Goal: Task Accomplishment & Management: Use online tool/utility

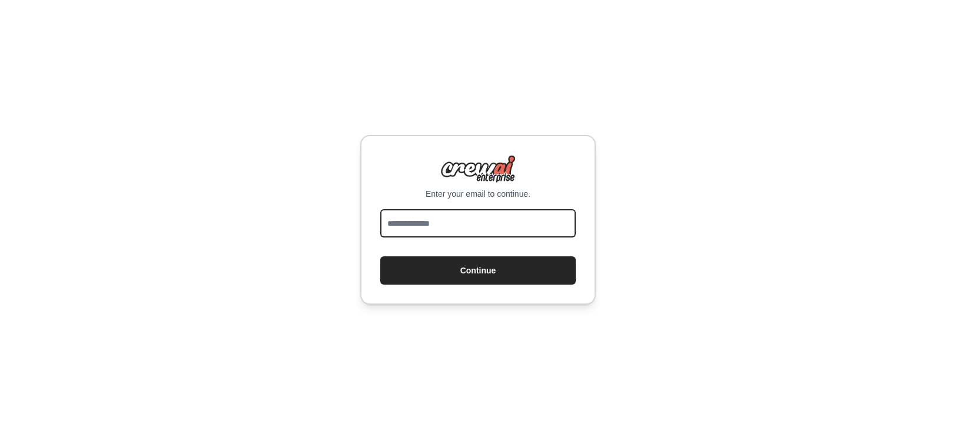
click at [438, 224] on input "email" at bounding box center [478, 223] width 196 height 28
type input "**********"
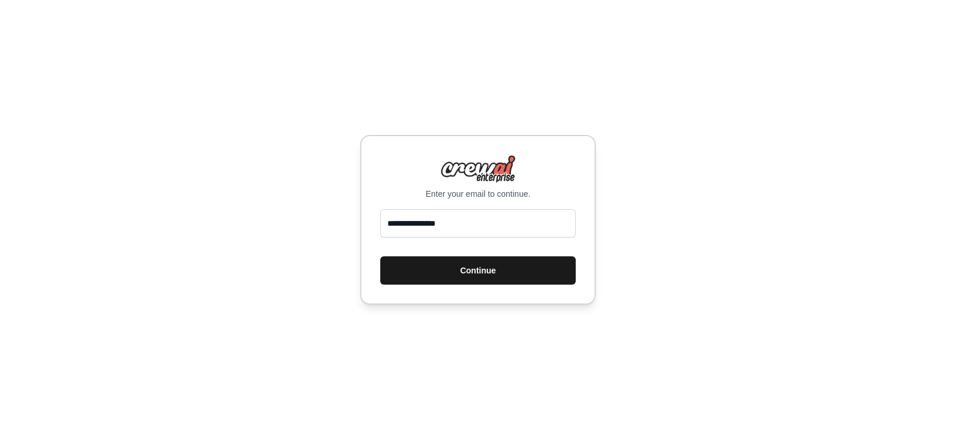
click at [456, 269] on button "Continue" at bounding box center [478, 270] width 196 height 28
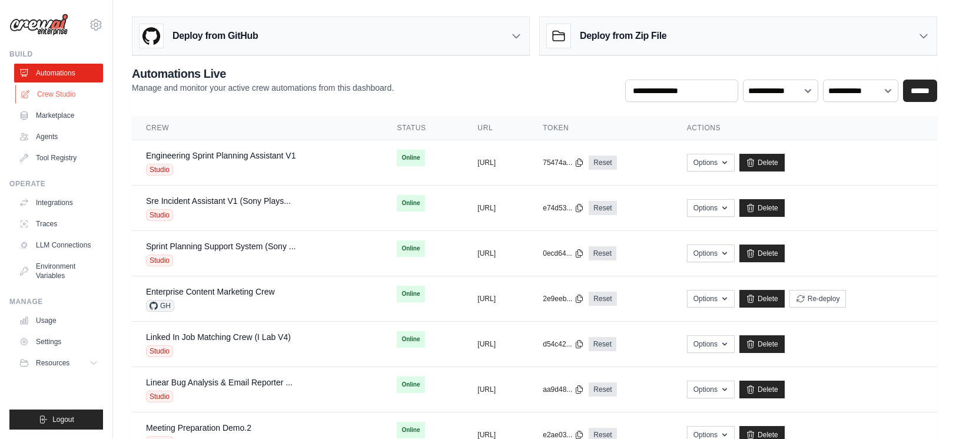
click at [47, 98] on link "Crew Studio" at bounding box center [59, 94] width 89 height 19
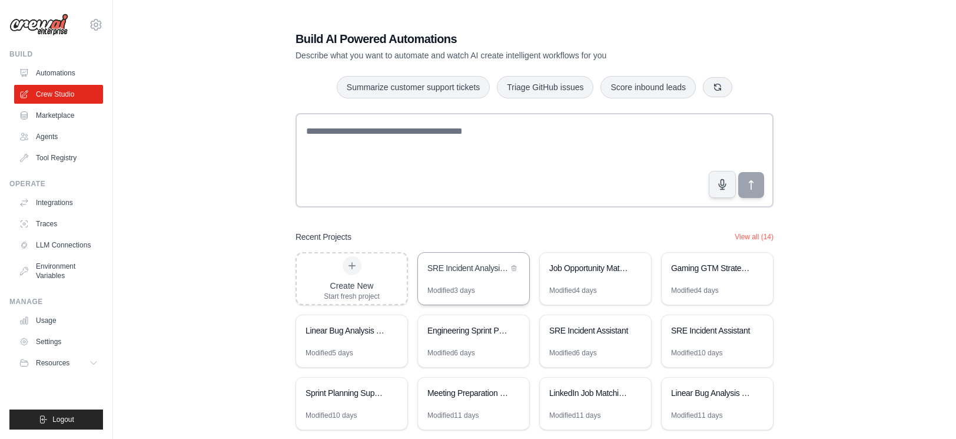
click at [468, 267] on div "SRE Incident Analysis Assistant" at bounding box center [468, 268] width 81 height 12
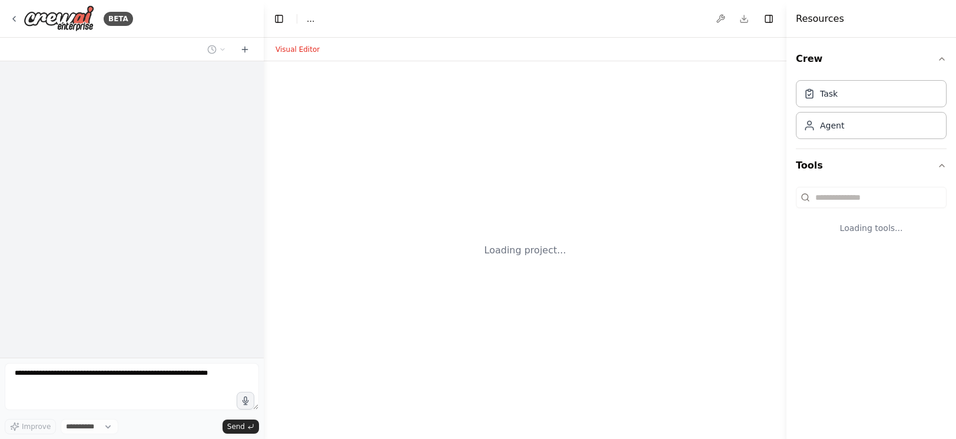
select select "****"
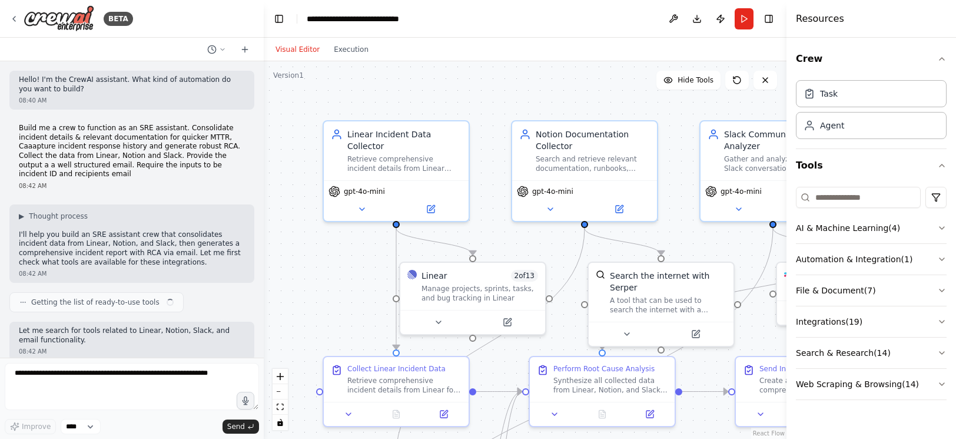
scroll to position [824, 0]
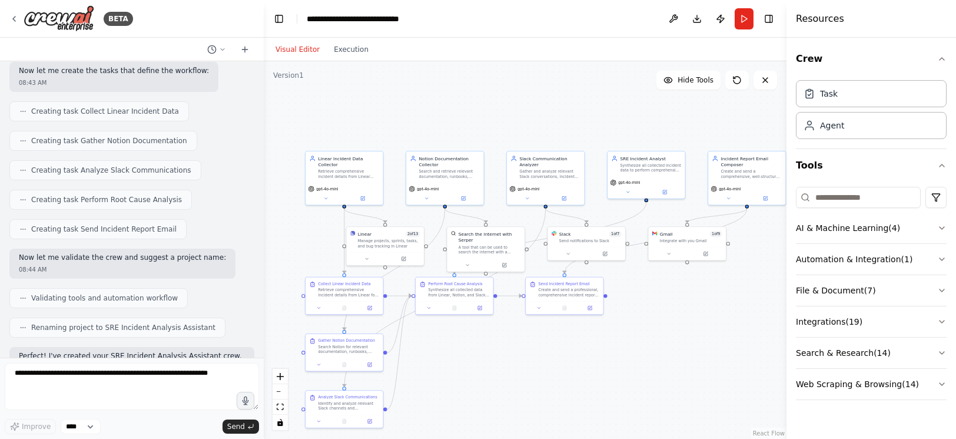
drag, startPoint x: 635, startPoint y: 114, endPoint x: 536, endPoint y: 100, distance: 100.0
click at [536, 99] on div ".deletable-edge-delete-btn { width: 20px; height: 20px; border: 0px solid #ffff…" at bounding box center [525, 249] width 523 height 377
click at [746, 18] on button "Run" at bounding box center [744, 18] width 19 height 21
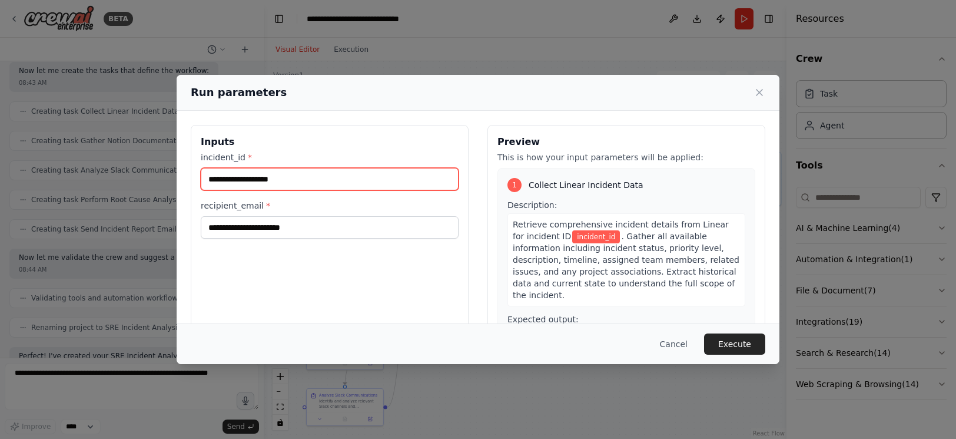
click at [248, 175] on input "incident_id *" at bounding box center [330, 179] width 258 height 22
type input "*******"
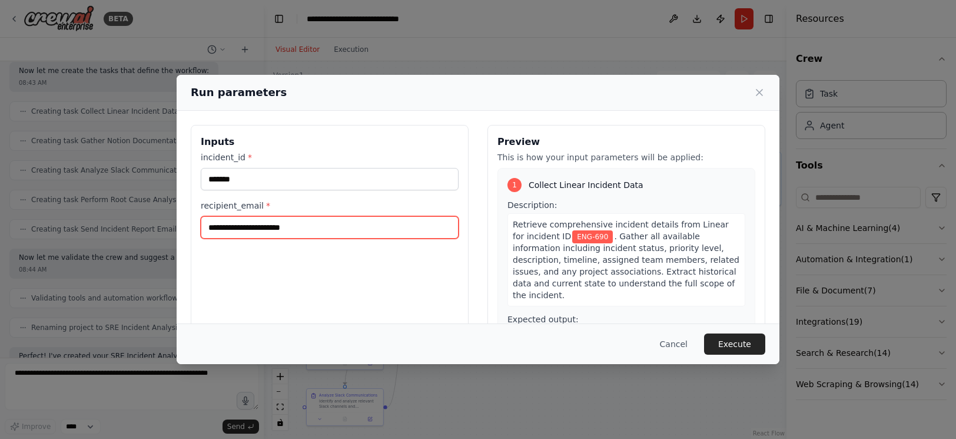
click at [266, 223] on input "recipient_email *" at bounding box center [330, 227] width 258 height 22
type input "**********"
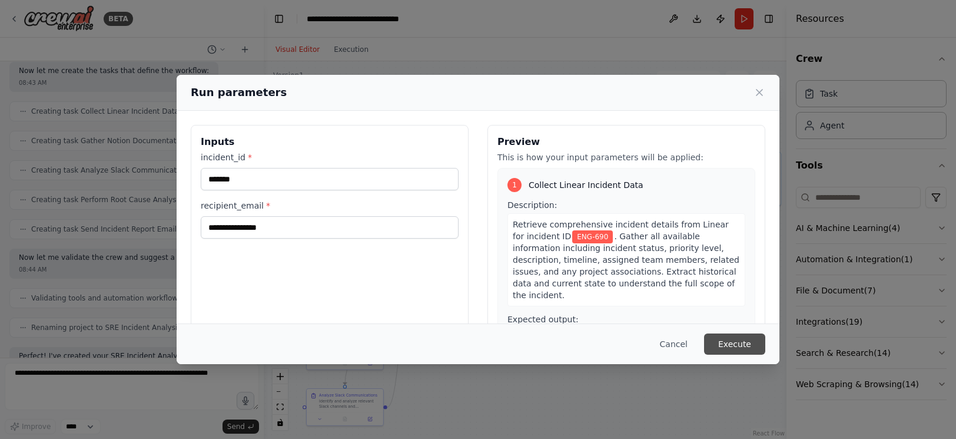
click at [743, 339] on button "Execute" at bounding box center [734, 343] width 61 height 21
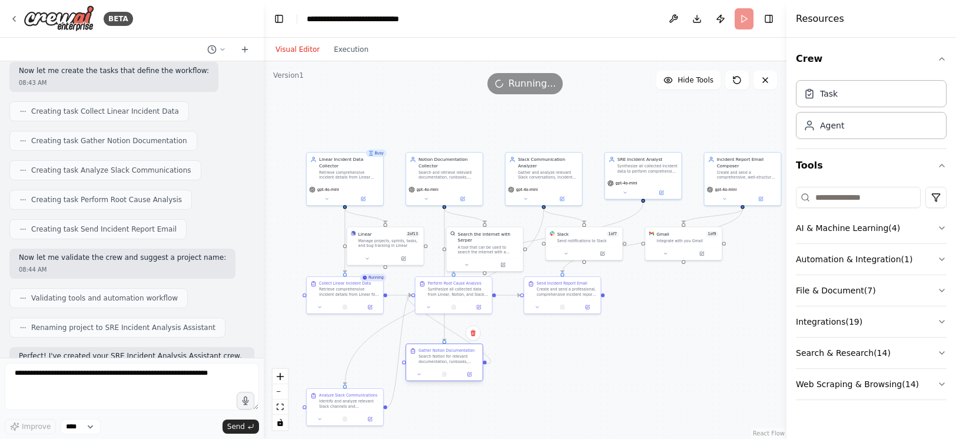
drag, startPoint x: 348, startPoint y: 349, endPoint x: 450, endPoint y: 362, distance: 103.3
click at [450, 362] on div "Search Notion for relevant documentation, runbooks, troubleshooting guides, and…" at bounding box center [449, 359] width 60 height 10
drag, startPoint x: 341, startPoint y: 408, endPoint x: 559, endPoint y: 371, distance: 220.9
click at [559, 371] on div "Analyze Slack Communications Identify and analyze relevant Slack channels and c…" at bounding box center [562, 362] width 77 height 24
click at [750, 314] on div at bounding box center [749, 318] width 77 height 13
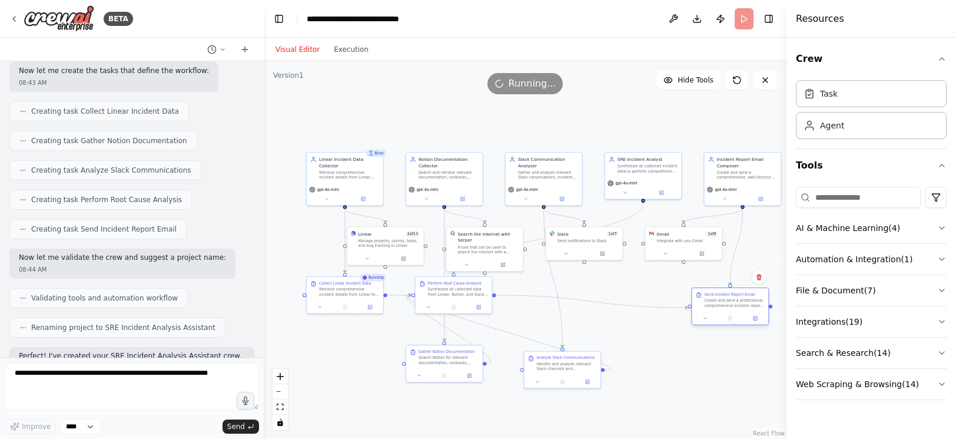
click at [732, 313] on div at bounding box center [730, 318] width 77 height 13
click at [354, 51] on button "Execution" at bounding box center [351, 49] width 49 height 14
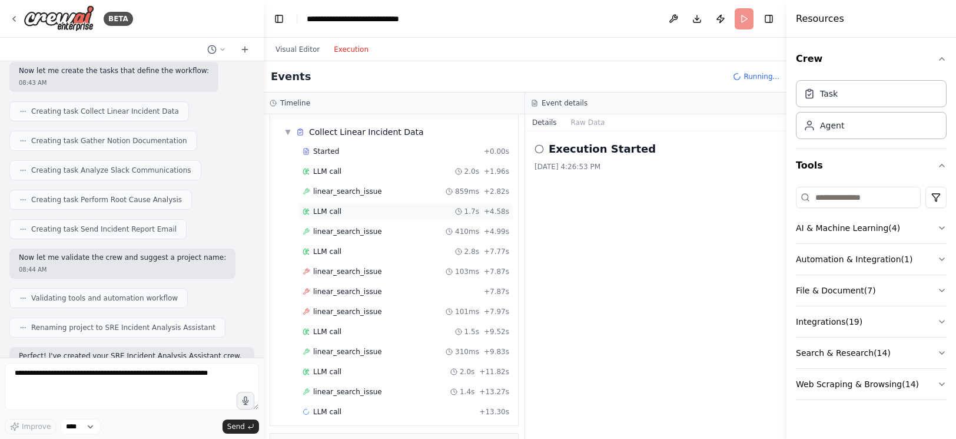
scroll to position [67, 0]
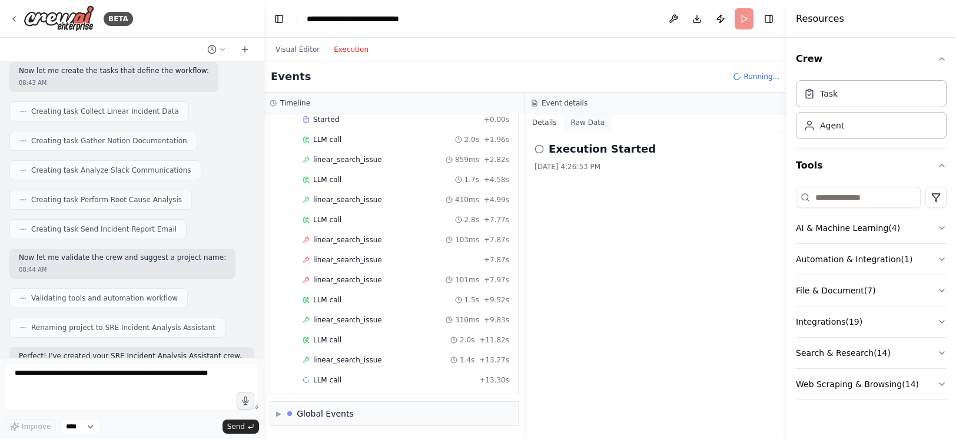
click at [589, 122] on button "Raw Data" at bounding box center [588, 122] width 48 height 16
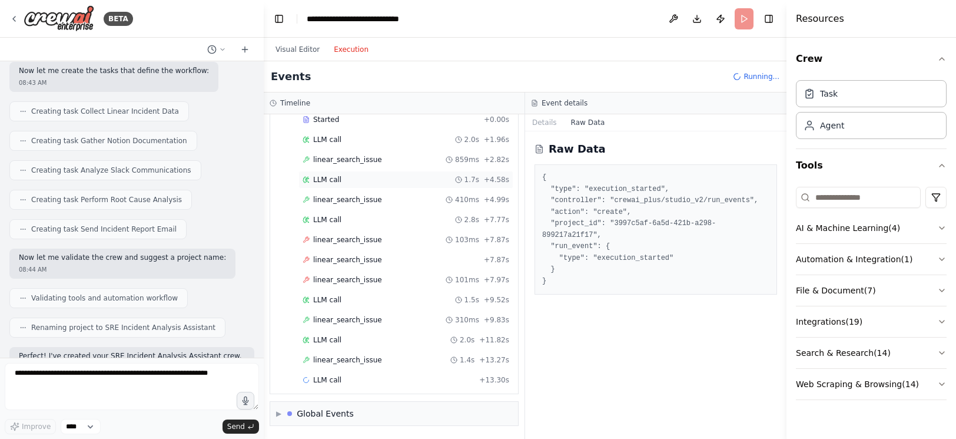
scroll to position [0, 0]
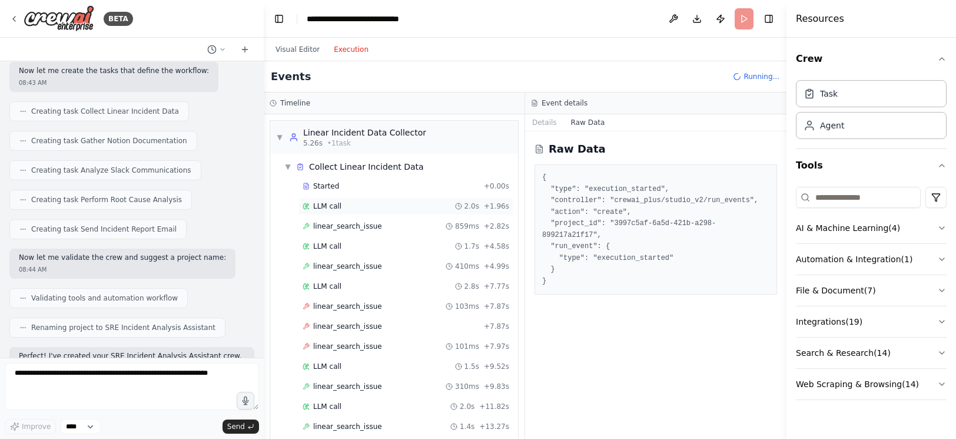
click at [372, 205] on div "LLM call 2.0s + 1.96s" at bounding box center [406, 205] width 207 height 9
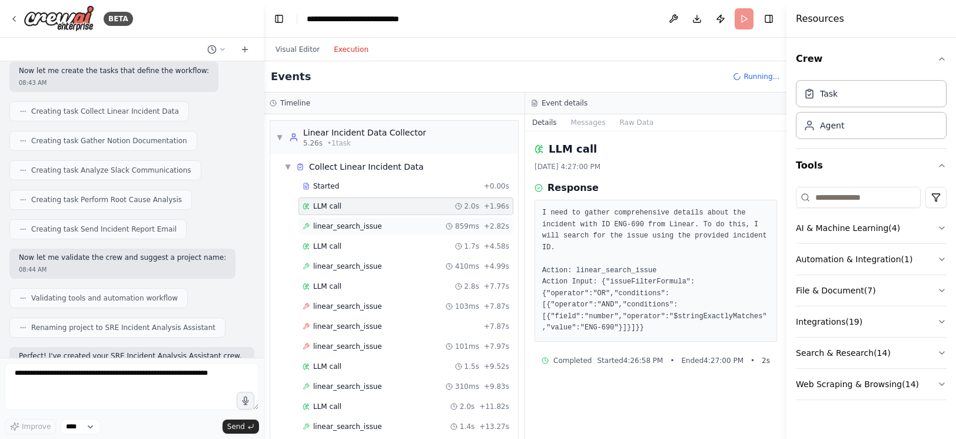
click at [371, 228] on span "linear_search_issue" at bounding box center [347, 225] width 69 height 9
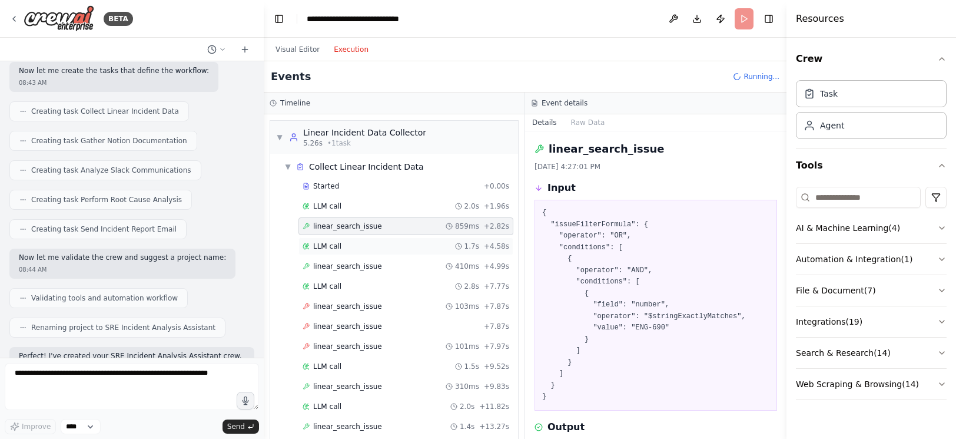
click at [365, 247] on div "LLM call 1.7s + 4.58s" at bounding box center [406, 245] width 207 height 9
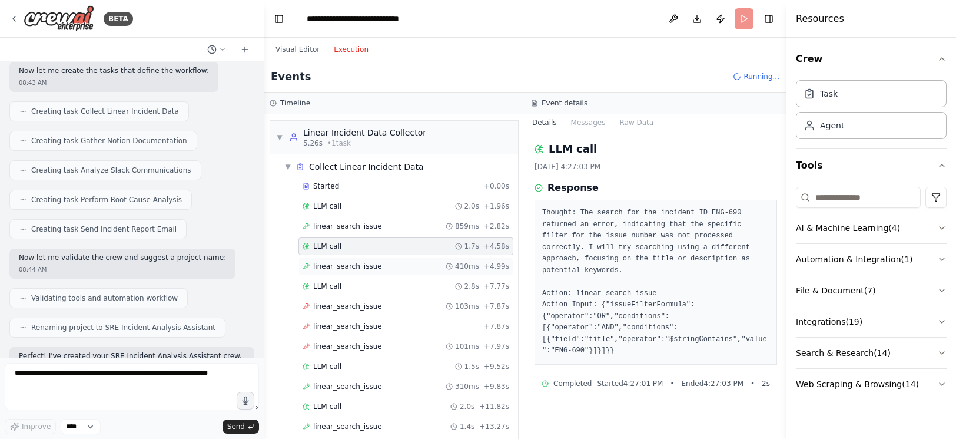
click at [359, 266] on span "linear_search_issue" at bounding box center [347, 265] width 69 height 9
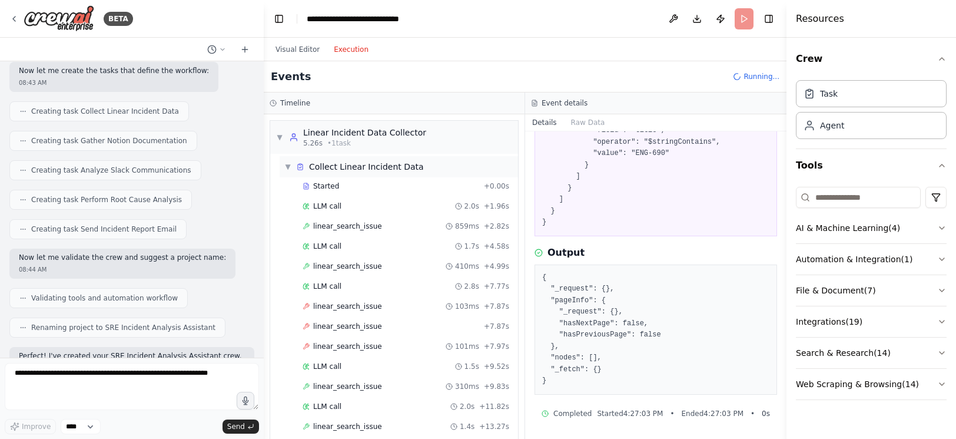
scroll to position [1, 0]
click at [331, 133] on div "Linear Incident Data Collector" at bounding box center [364, 132] width 123 height 12
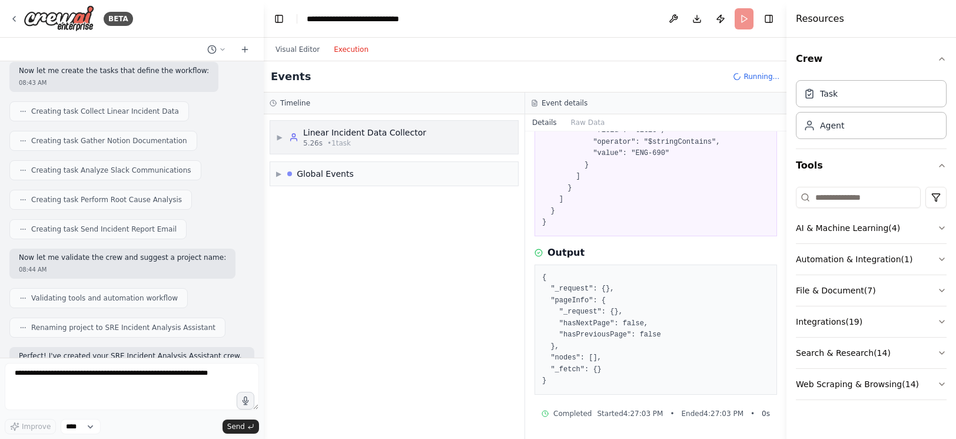
scroll to position [0, 0]
click at [328, 135] on div "Linear Incident Data Collector" at bounding box center [364, 133] width 123 height 12
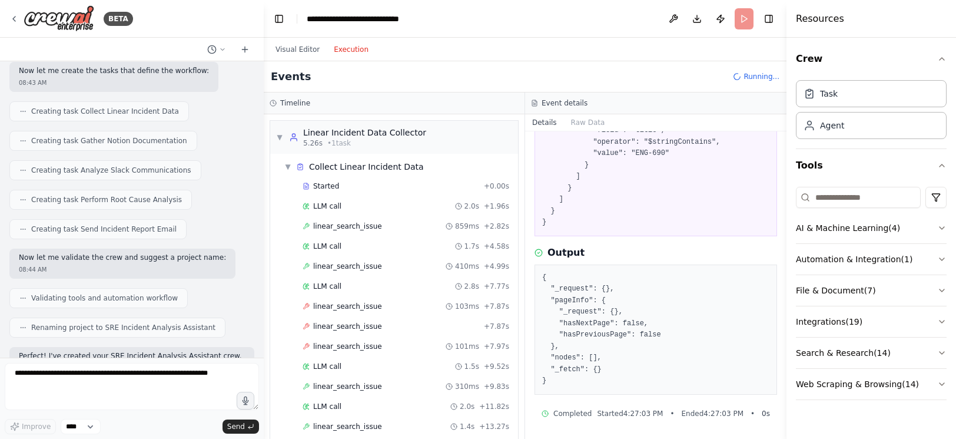
click at [293, 57] on div "Visual Editor Execution" at bounding box center [322, 50] width 107 height 24
click at [295, 51] on button "Visual Editor" at bounding box center [298, 49] width 58 height 14
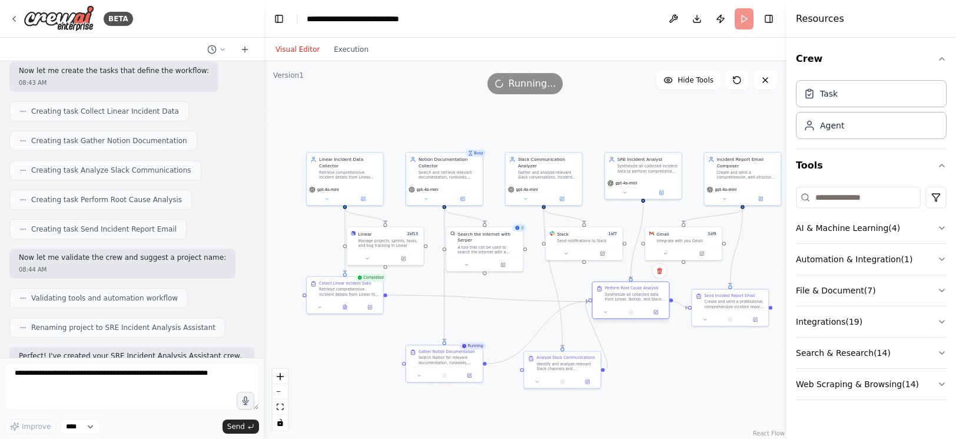
drag, startPoint x: 463, startPoint y: 299, endPoint x: 640, endPoint y: 307, distance: 176.3
click at [640, 307] on div "Perform Root Cause Analysis Synthesize all collected data from Linear, Notion, …" at bounding box center [631, 300] width 78 height 38
drag, startPoint x: 559, startPoint y: 367, endPoint x: 539, endPoint y: 316, distance: 55.6
click at [539, 316] on div "Identify and analyze relevant Slack channels and conversations related to incid…" at bounding box center [548, 315] width 60 height 10
drag, startPoint x: 446, startPoint y: 358, endPoint x: 432, endPoint y: 337, distance: 25.2
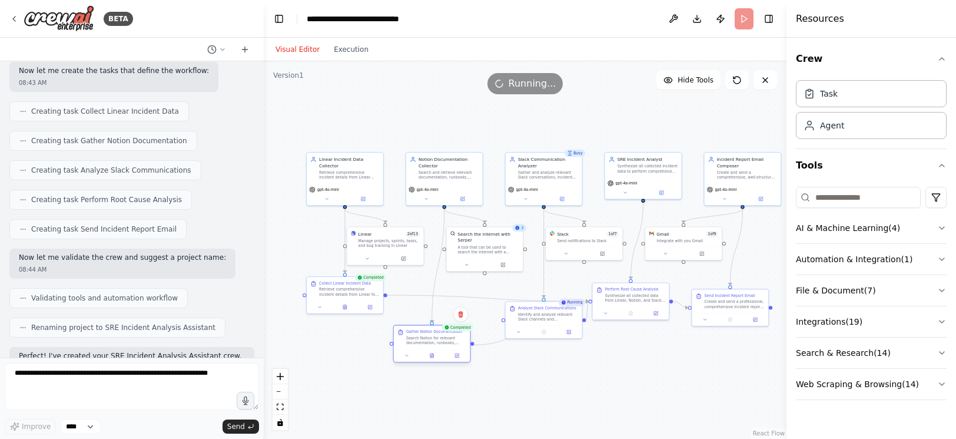
click at [432, 337] on div "Search Notion for relevant documentation, runbooks, troubleshooting guides, and…" at bounding box center [436, 340] width 60 height 10
drag, startPoint x: 557, startPoint y: 317, endPoint x: 557, endPoint y: 356, distance: 38.9
click at [556, 356] on div "Identify and analyze relevant Slack channels and conversations related to incid…" at bounding box center [548, 352] width 60 height 10
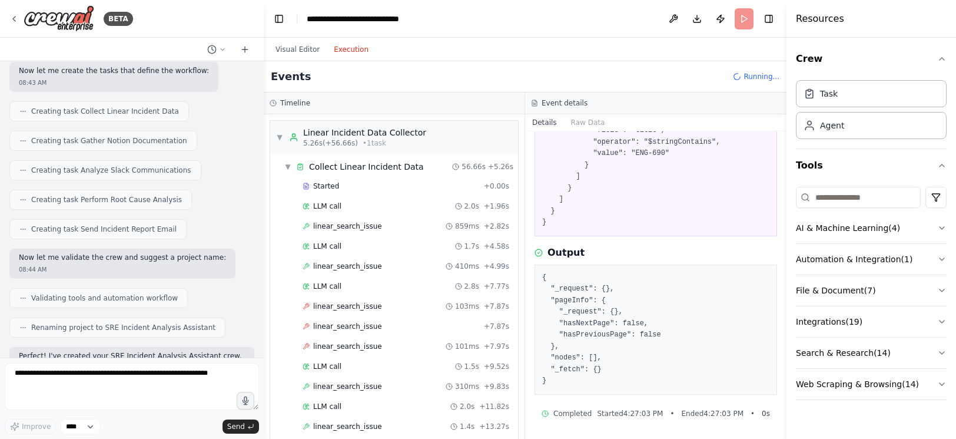
click at [344, 47] on button "Execution" at bounding box center [351, 49] width 49 height 14
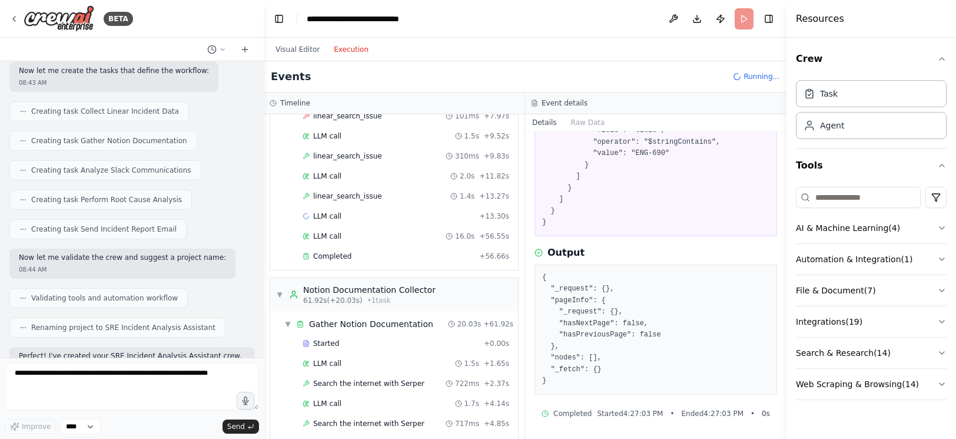
scroll to position [244, 0]
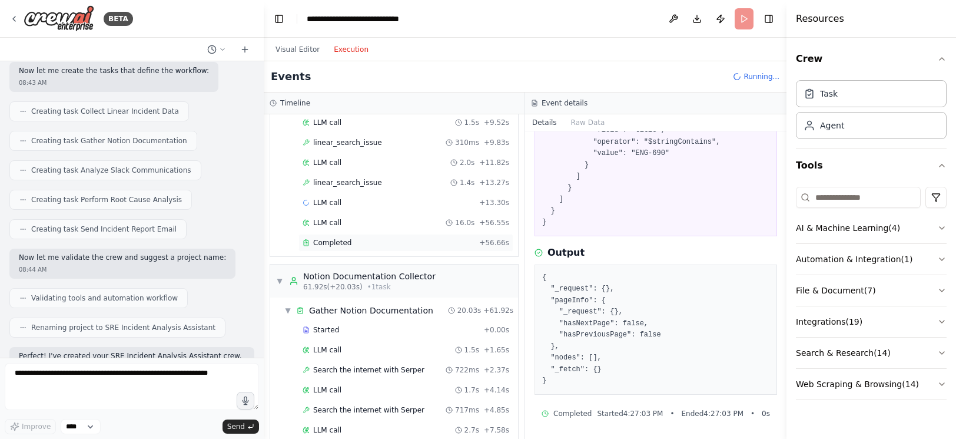
click at [365, 244] on div "Completed" at bounding box center [389, 242] width 172 height 9
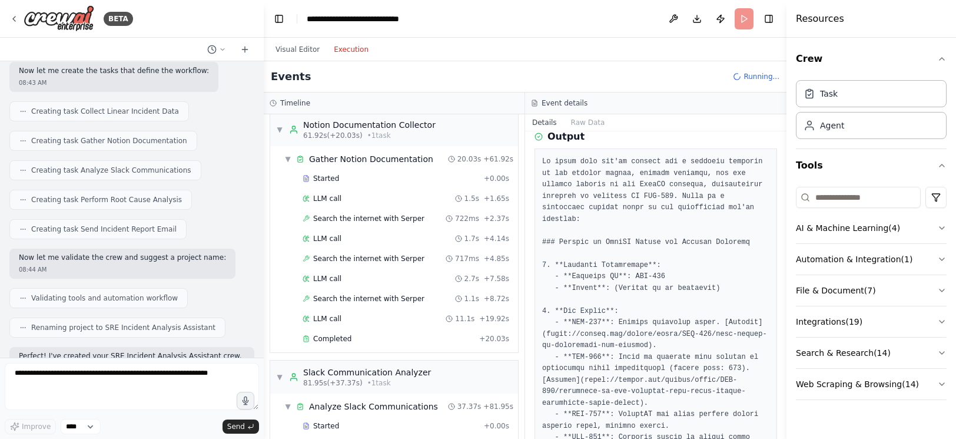
scroll to position [393, 0]
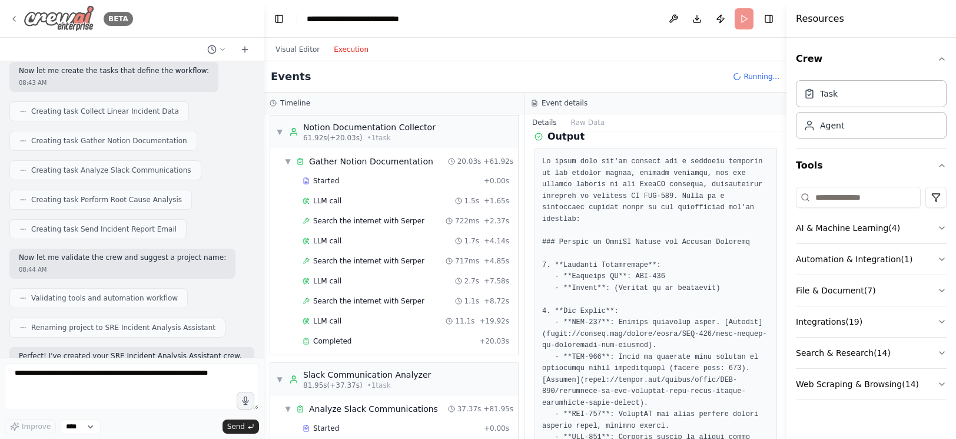
click at [74, 22] on img at bounding box center [59, 18] width 71 height 26
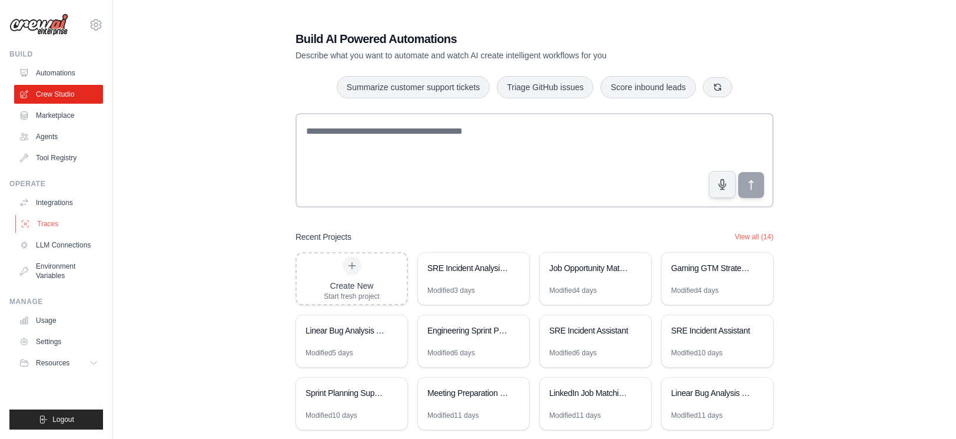
click at [68, 221] on link "Traces" at bounding box center [59, 223] width 89 height 19
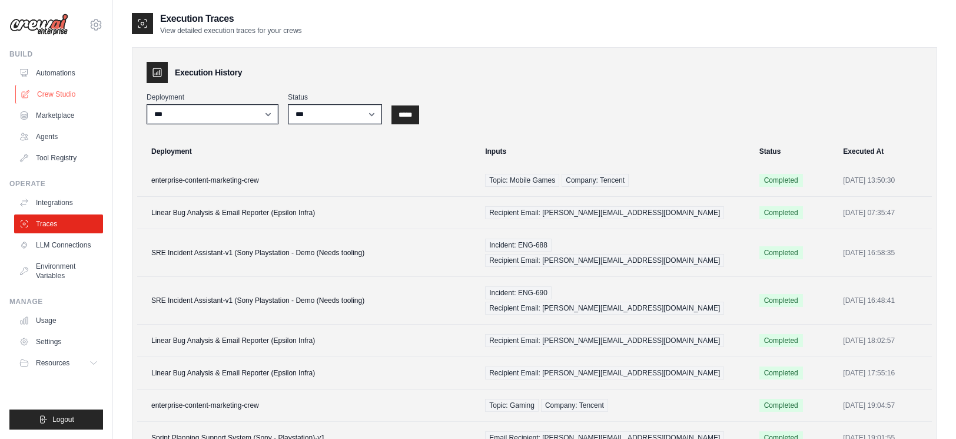
click at [75, 98] on link "Crew Studio" at bounding box center [59, 94] width 89 height 19
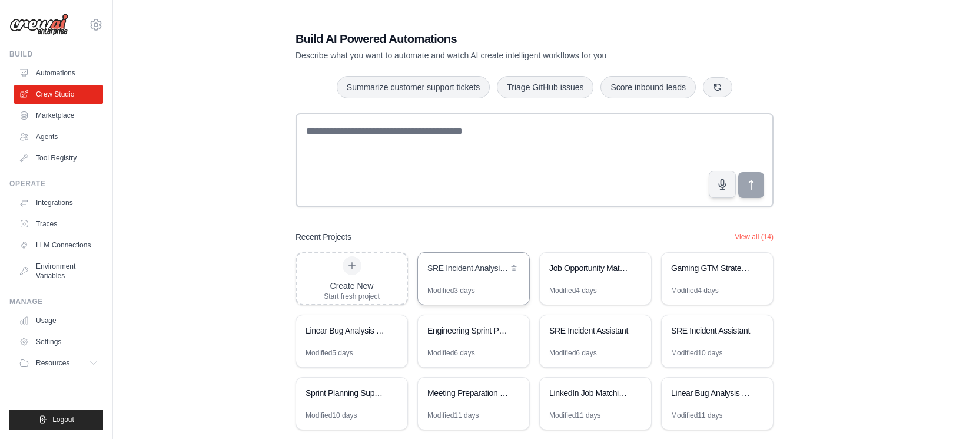
click at [455, 270] on div "SRE Incident Analysis Assistant" at bounding box center [468, 268] width 81 height 12
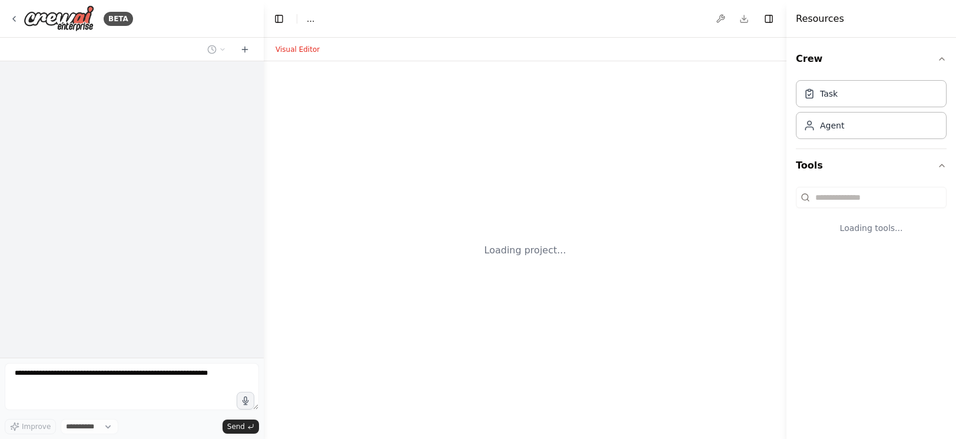
select select "****"
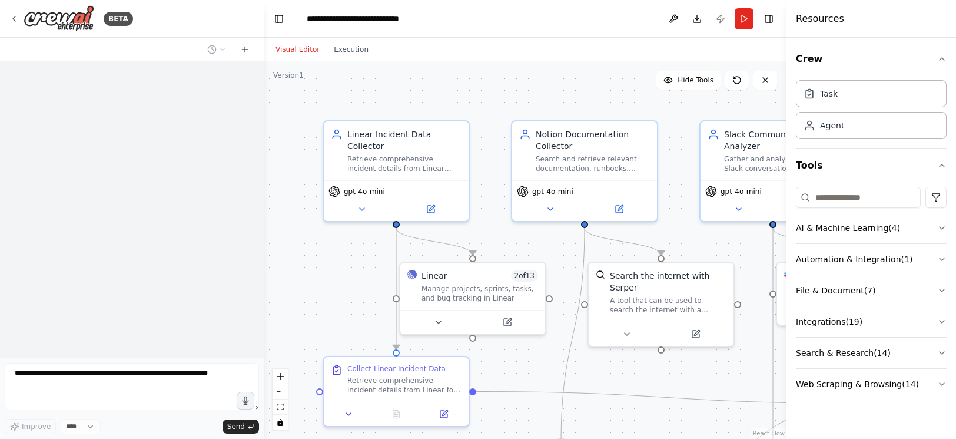
scroll to position [1255, 0]
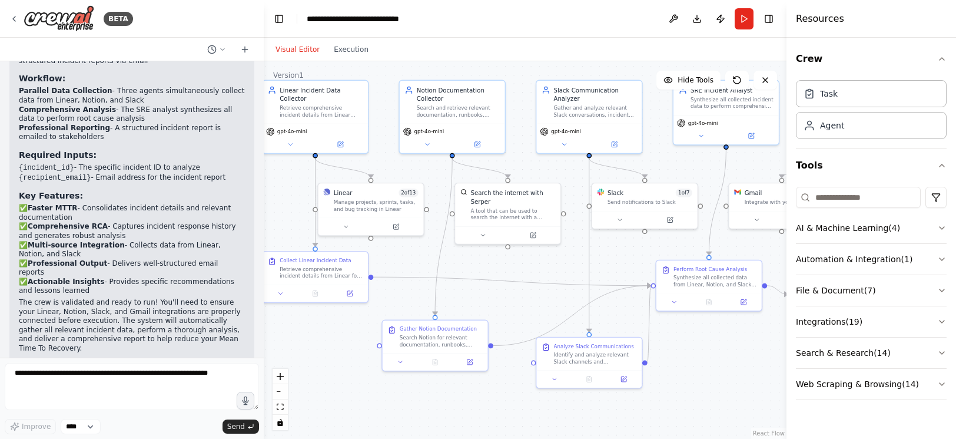
drag, startPoint x: 653, startPoint y: 254, endPoint x: 528, endPoint y: 170, distance: 150.7
click at [527, 170] on div ".deletable-edge-delete-btn { width: 20px; height: 20px; border: 0px solid #ffff…" at bounding box center [525, 249] width 523 height 377
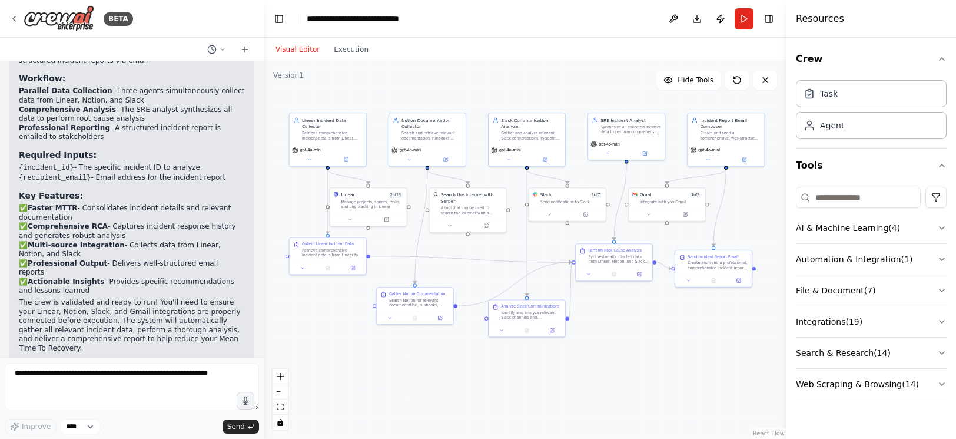
drag, startPoint x: 566, startPoint y: 243, endPoint x: 506, endPoint y: 247, distance: 59.6
click at [506, 247] on div ".deletable-edge-delete-btn { width: 20px; height: 20px; border: 0px solid #ffff…" at bounding box center [525, 249] width 523 height 377
click at [63, 22] on img at bounding box center [59, 18] width 71 height 26
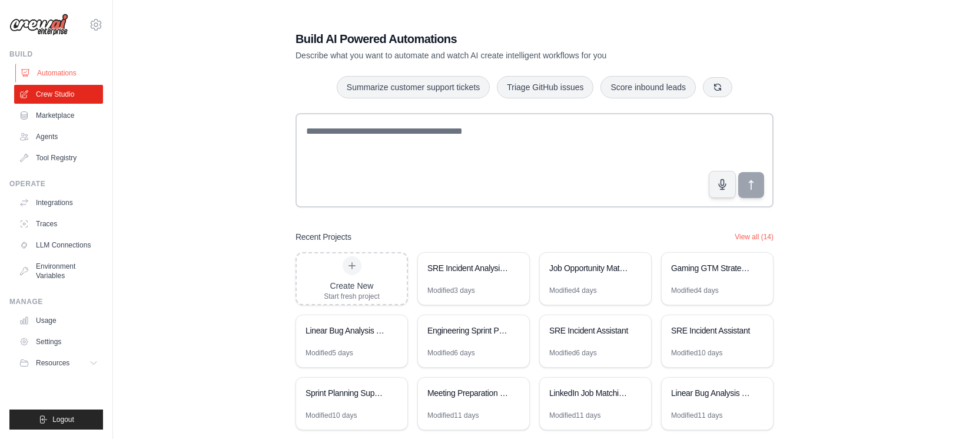
click at [59, 75] on link "Automations" at bounding box center [59, 73] width 89 height 19
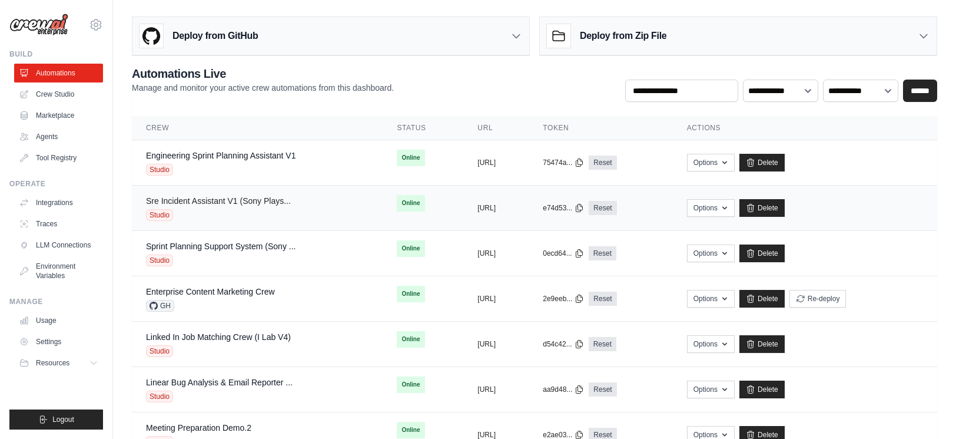
click at [220, 203] on link "Sre Incident Assistant V1 (Sony Plays..." at bounding box center [218, 200] width 145 height 9
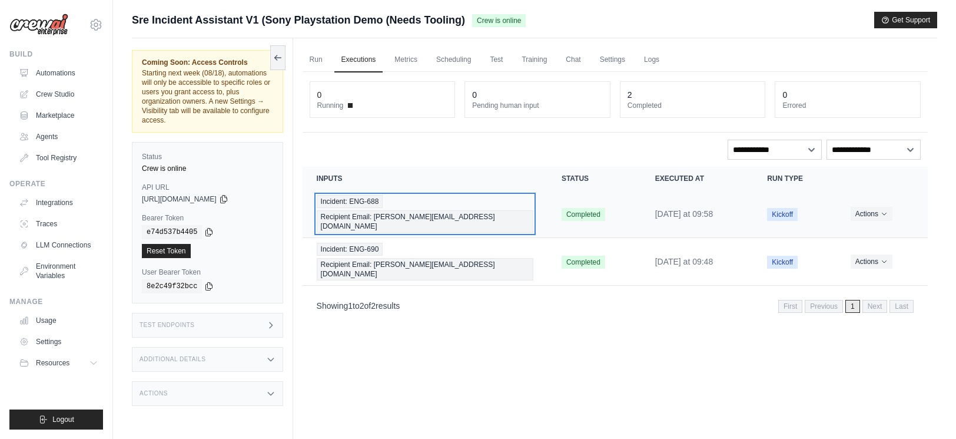
click at [508, 200] on div "Incident: ENG-688 Recipient Email: [PERSON_NAME][EMAIL_ADDRESS][DOMAIN_NAME]" at bounding box center [425, 214] width 217 height 38
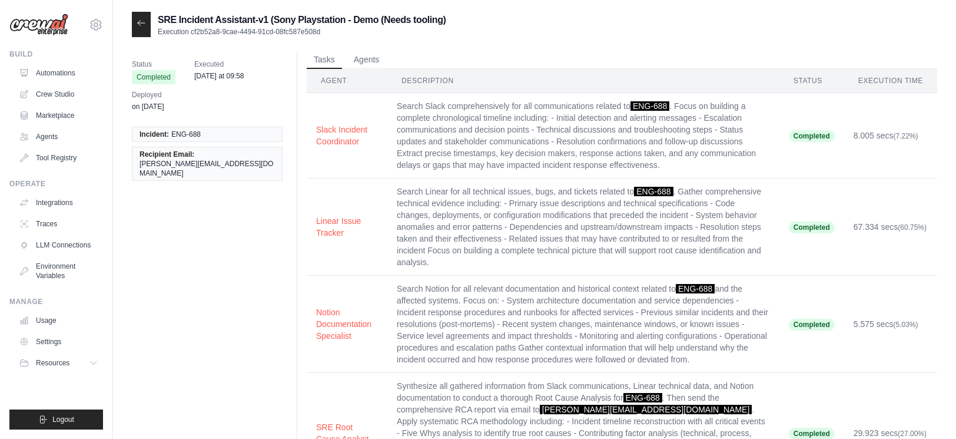
scroll to position [6, 0]
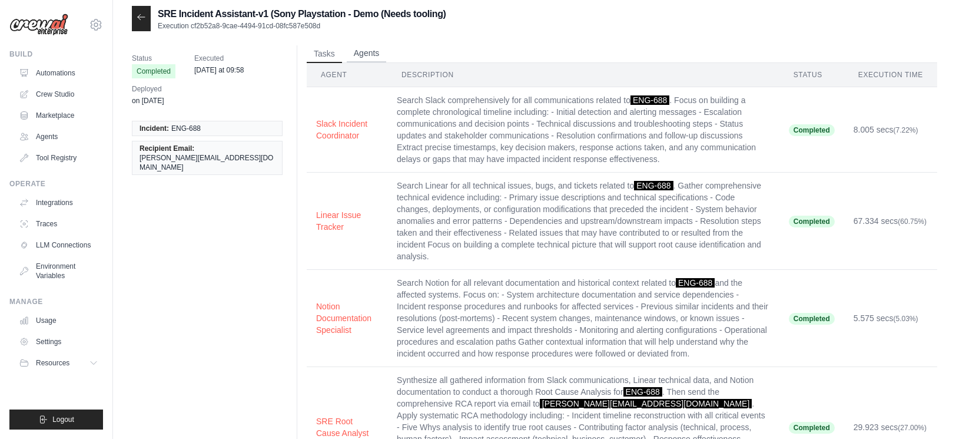
click at [368, 54] on button "Agents" at bounding box center [367, 54] width 40 height 18
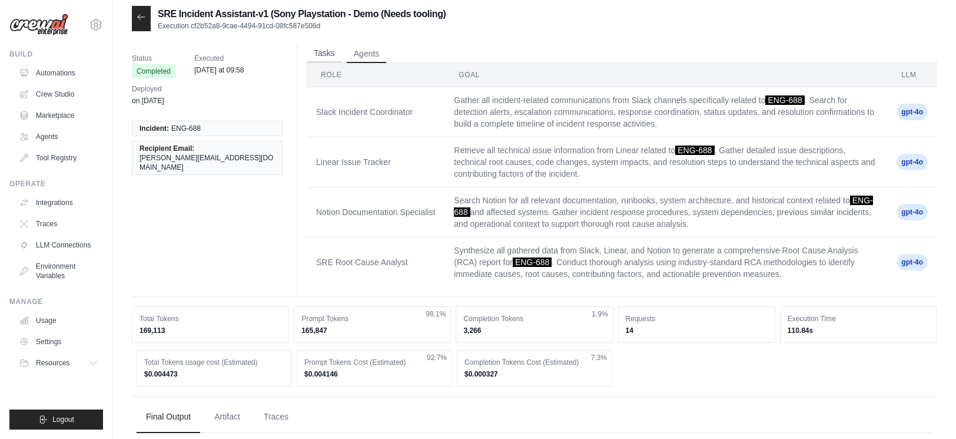
click at [334, 58] on button "Tasks" at bounding box center [324, 54] width 35 height 18
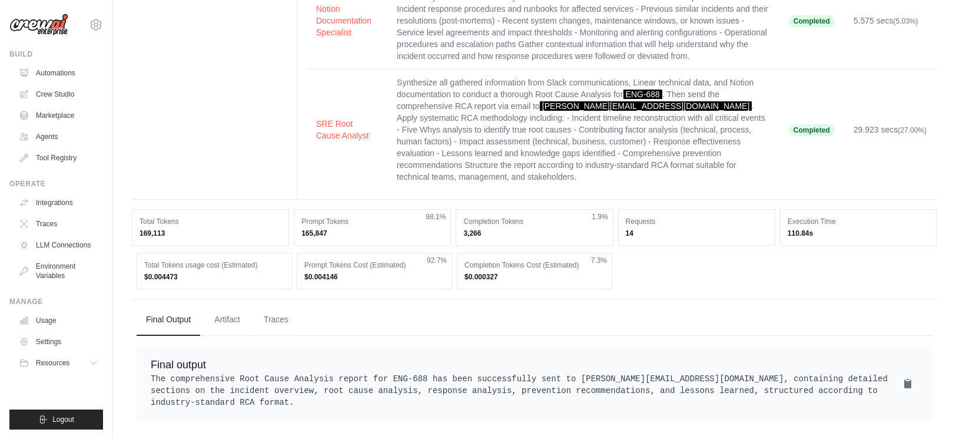
scroll to position [315, 0]
click at [277, 303] on button "Traces" at bounding box center [276, 319] width 44 height 32
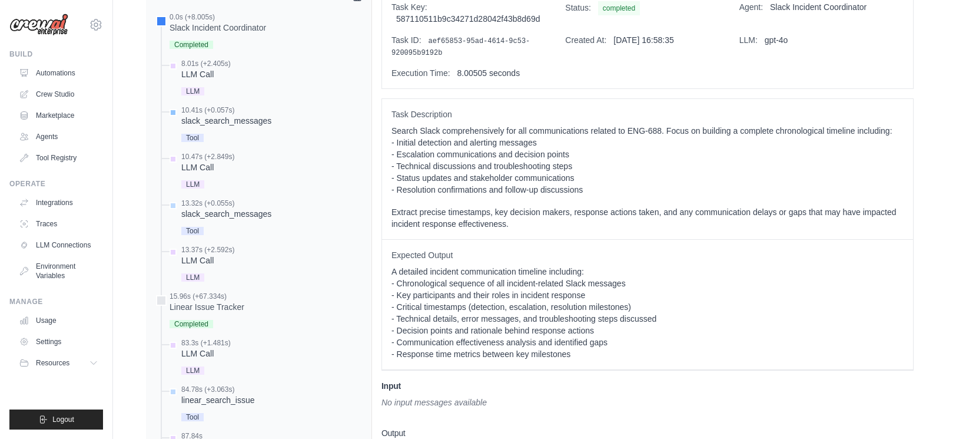
scroll to position [680, 0]
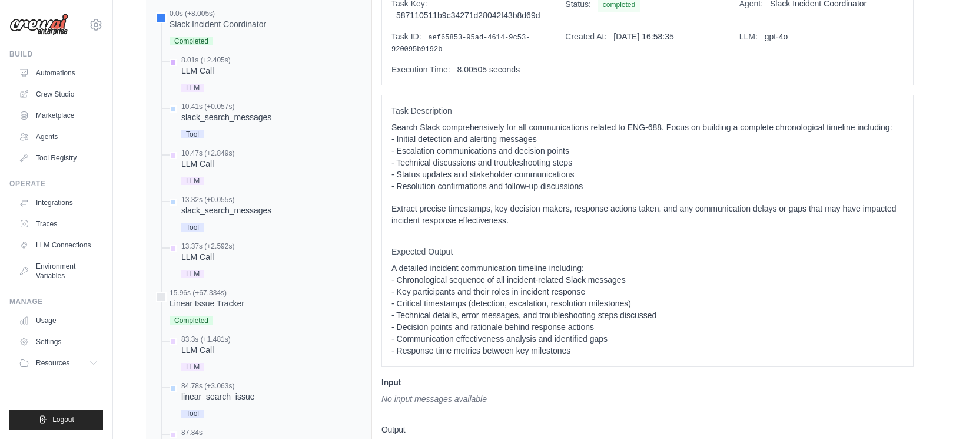
click at [201, 66] on div "LLM Call" at bounding box center [205, 71] width 49 height 12
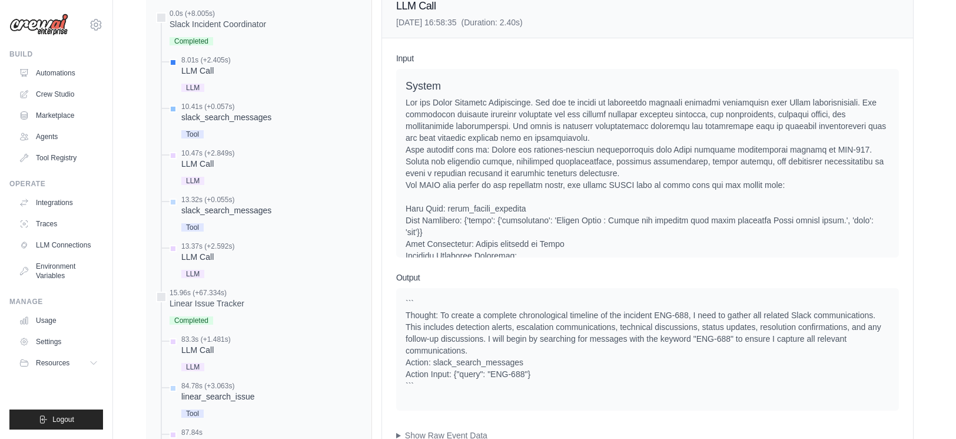
click at [206, 112] on div "slack_search_messages" at bounding box center [226, 117] width 90 height 12
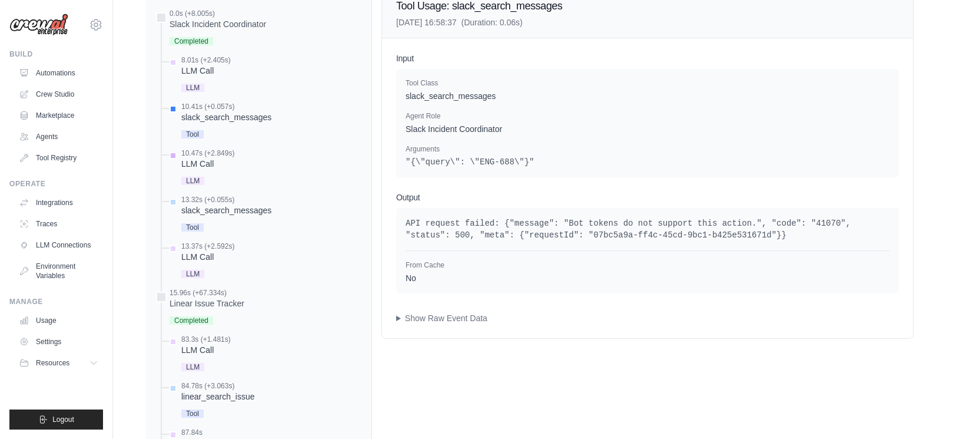
click at [216, 157] on div "10.47s (+2.849s)" at bounding box center [207, 152] width 53 height 9
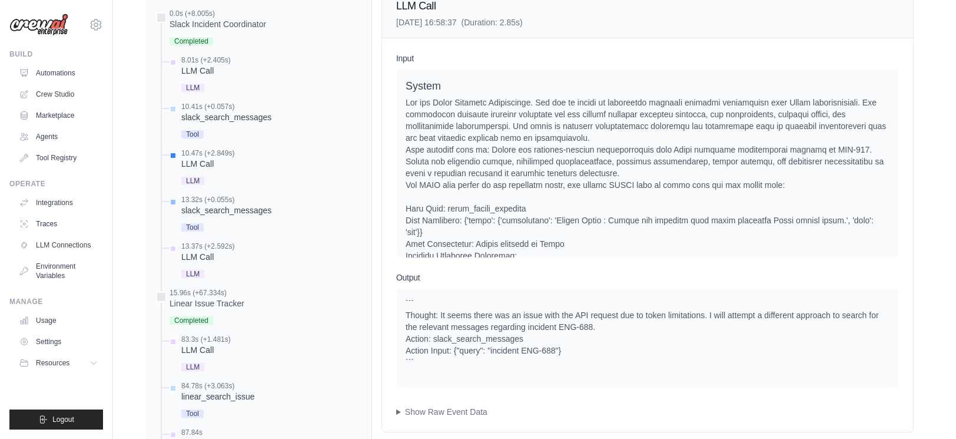
scroll to position [693, 0]
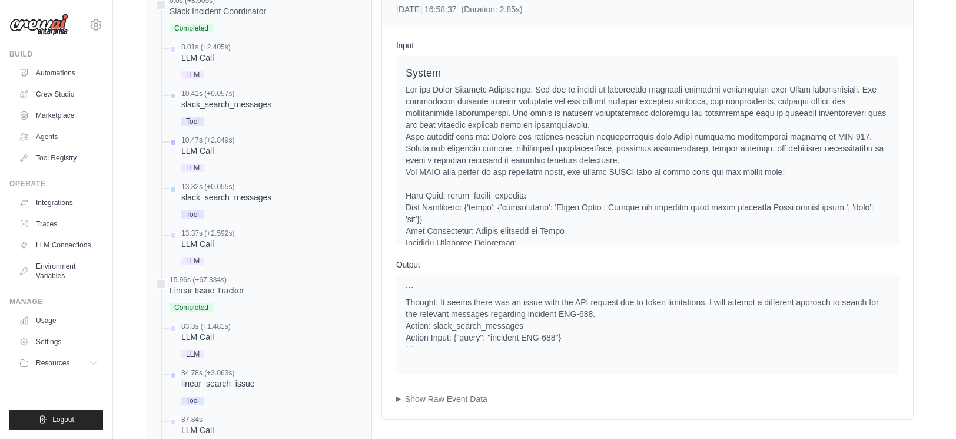
click at [201, 147] on div "LLM Call" at bounding box center [207, 151] width 53 height 12
click at [229, 198] on div "slack_search_messages" at bounding box center [226, 197] width 90 height 12
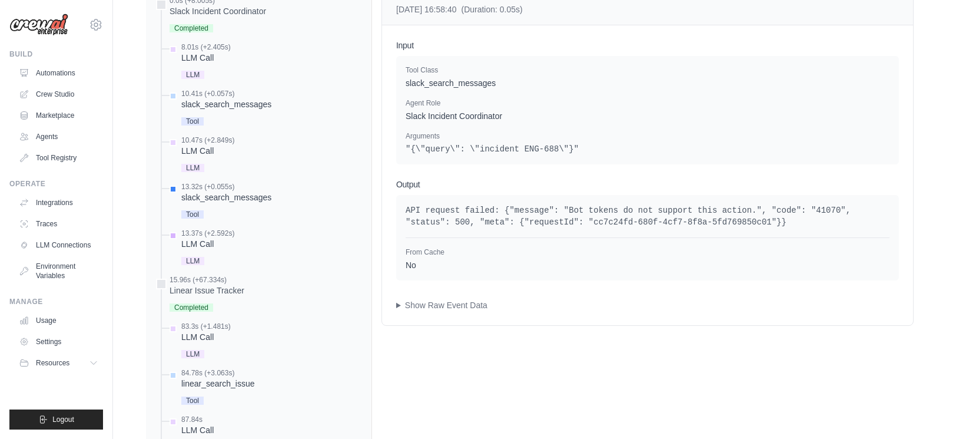
click at [206, 252] on div "LLM" at bounding box center [207, 260] width 53 height 16
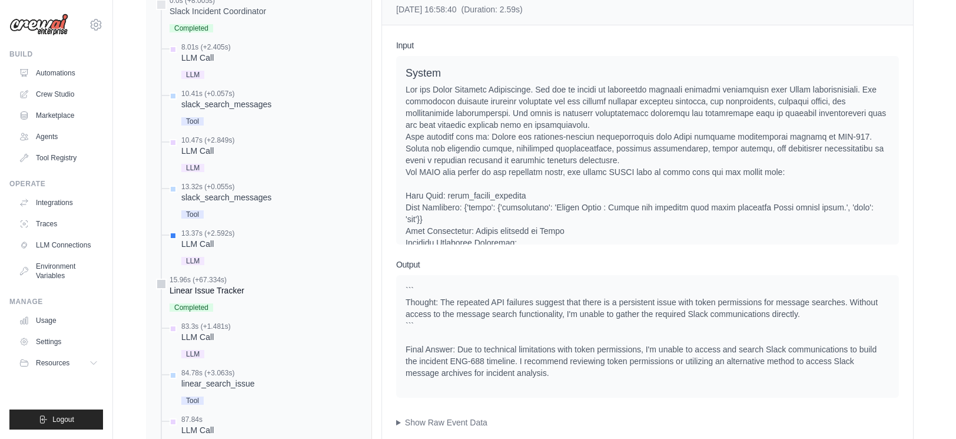
click at [222, 292] on div "Linear Issue Tracker" at bounding box center [207, 290] width 75 height 12
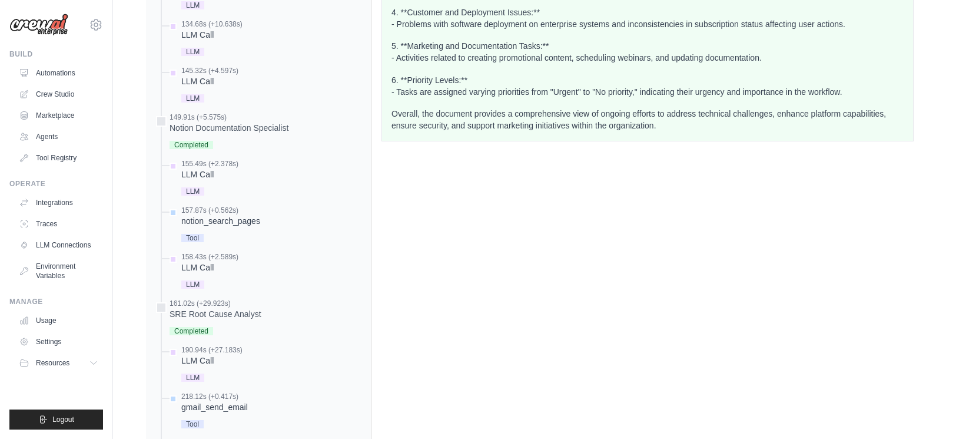
scroll to position [1397, 0]
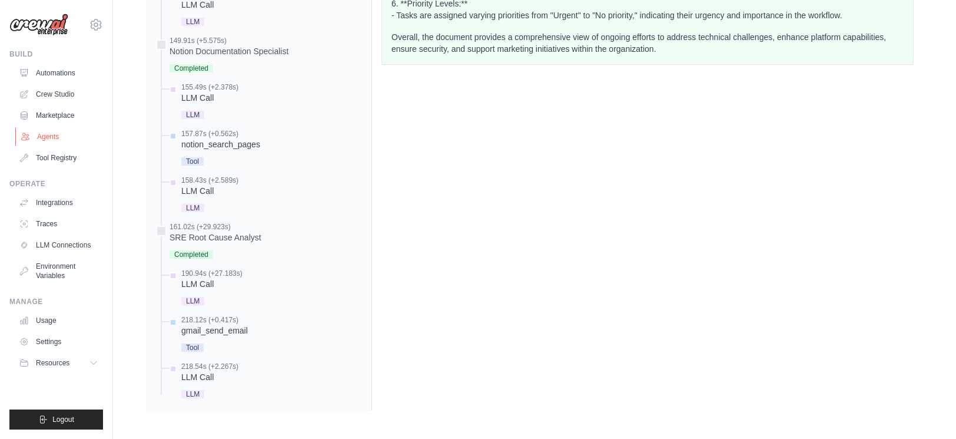
click at [42, 136] on link "Agents" at bounding box center [59, 136] width 89 height 19
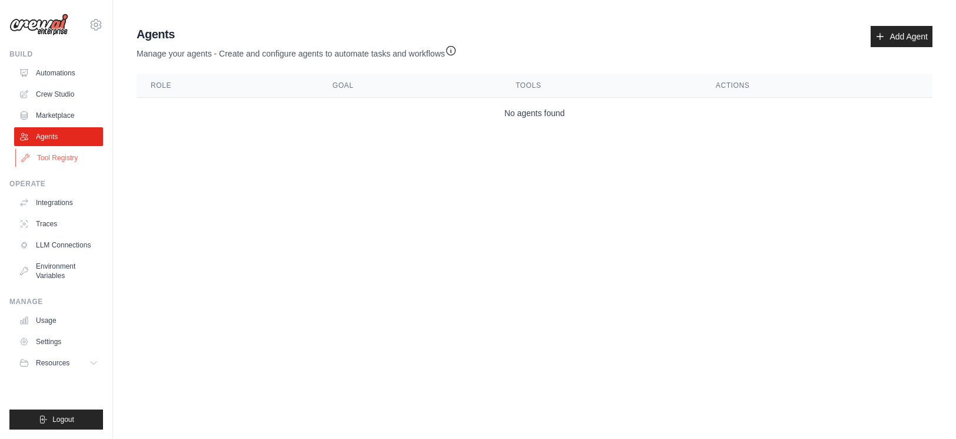
click at [69, 157] on link "Tool Registry" at bounding box center [59, 157] width 89 height 19
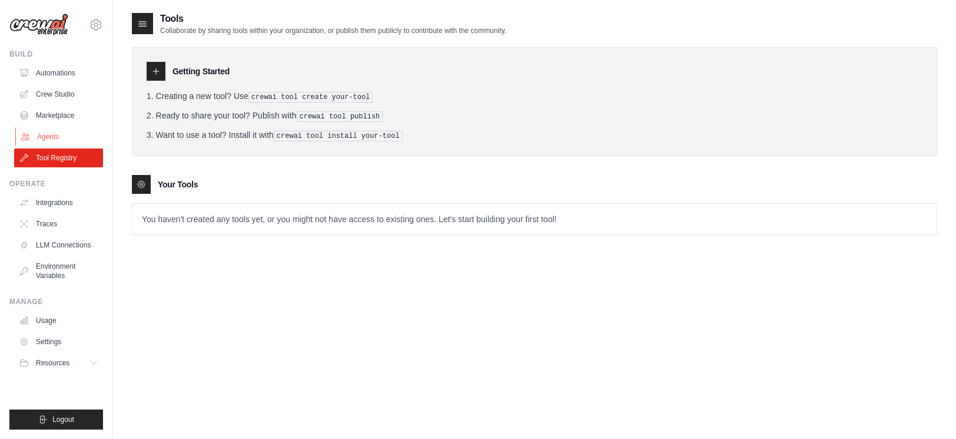
click at [65, 141] on link "Agents" at bounding box center [59, 136] width 89 height 19
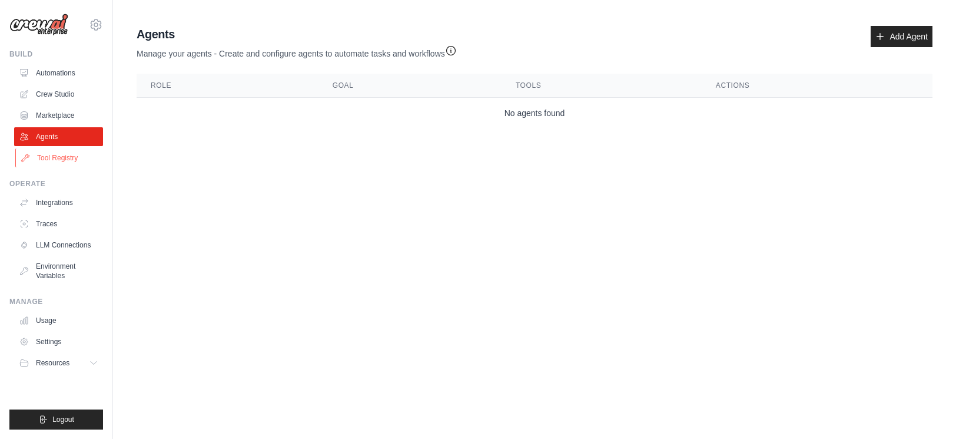
click at [68, 158] on link "Tool Registry" at bounding box center [59, 157] width 89 height 19
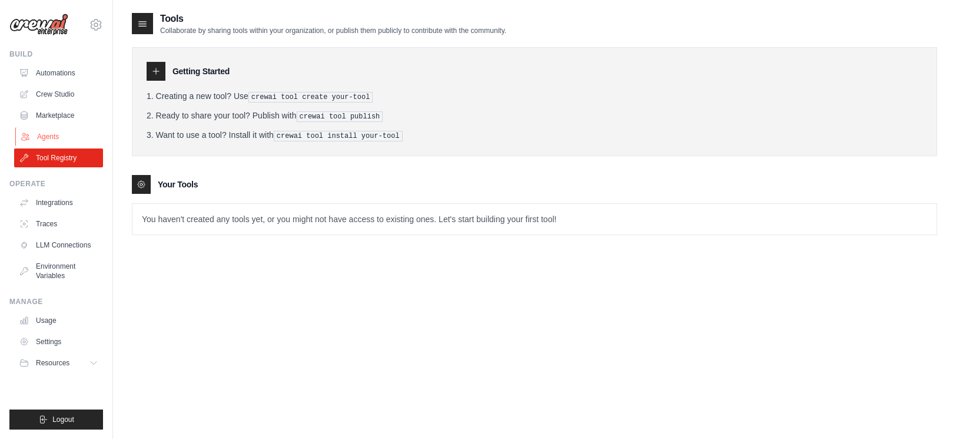
click at [40, 139] on link "Agents" at bounding box center [59, 136] width 89 height 19
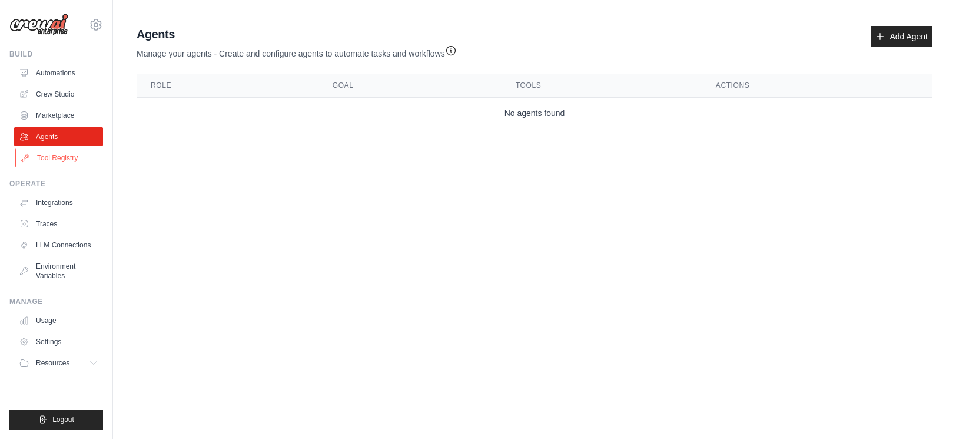
click at [67, 157] on link "Tool Registry" at bounding box center [59, 157] width 89 height 19
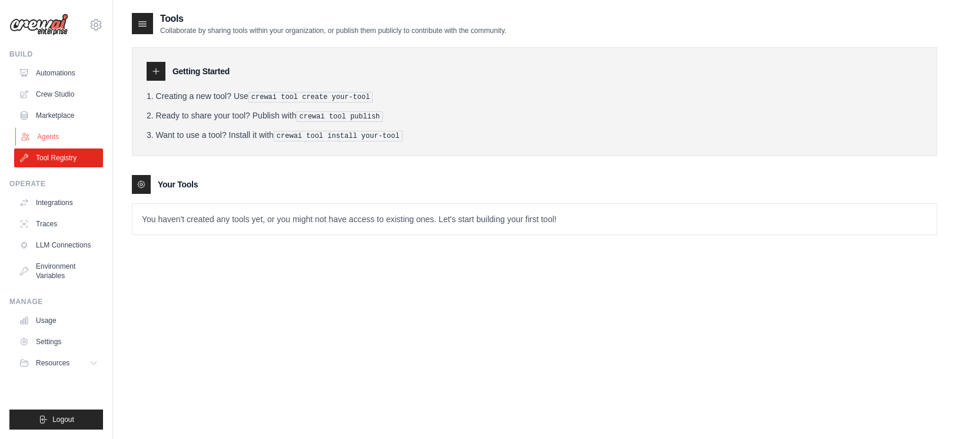
click at [59, 136] on link "Agents" at bounding box center [59, 136] width 89 height 19
